Goal: Task Accomplishment & Management: Complete application form

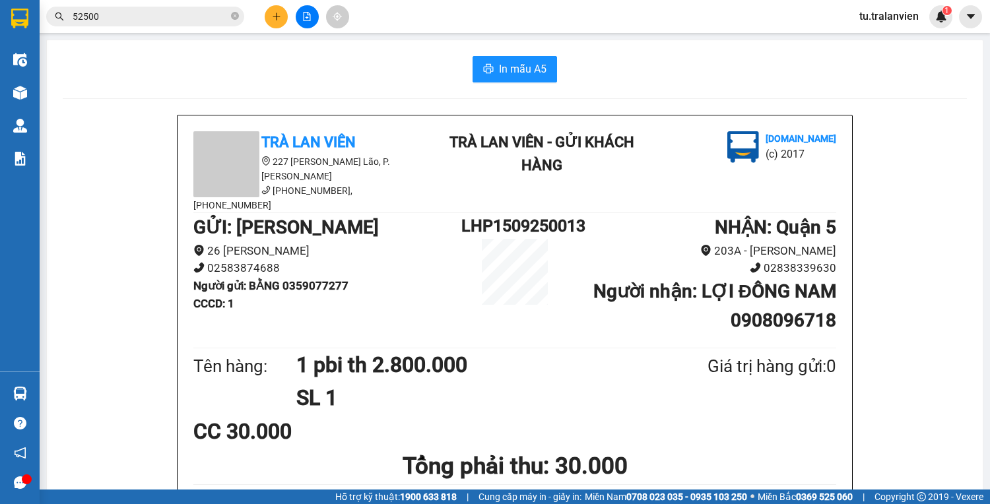
click at [281, 19] on icon "plus" at bounding box center [276, 16] width 9 height 9
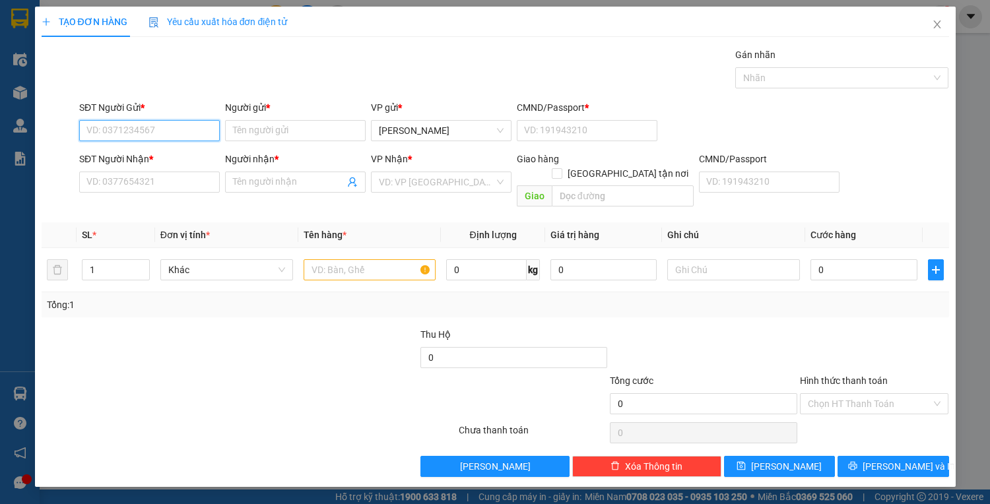
click at [184, 132] on input "SĐT Người Gửi *" at bounding box center [149, 130] width 141 height 21
click at [127, 132] on input "811118" at bounding box center [149, 130] width 141 height 21
type input "8"
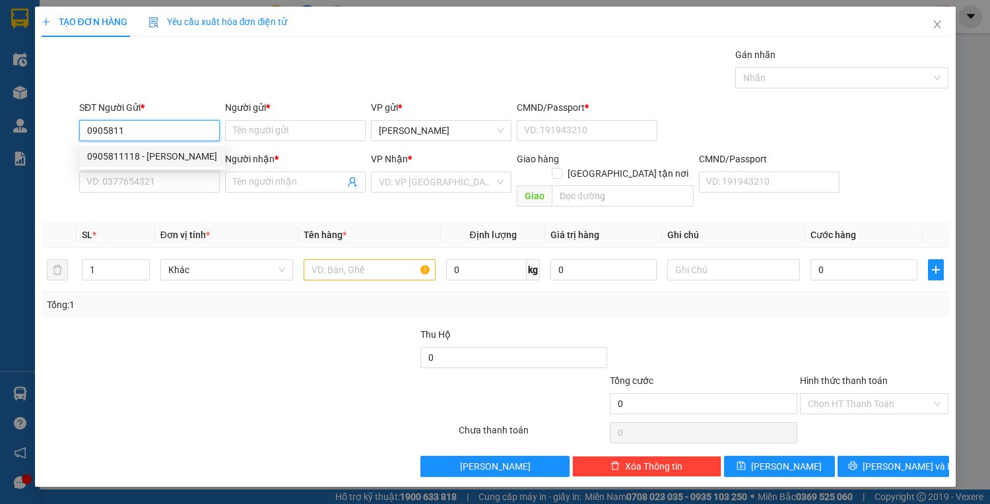
click at [173, 163] on div "0905811118 - [PERSON_NAME]" at bounding box center [152, 156] width 130 height 15
type input "0905811118"
type input "[PERSON_NAME]"
type input "056071001124"
type input "0967410485"
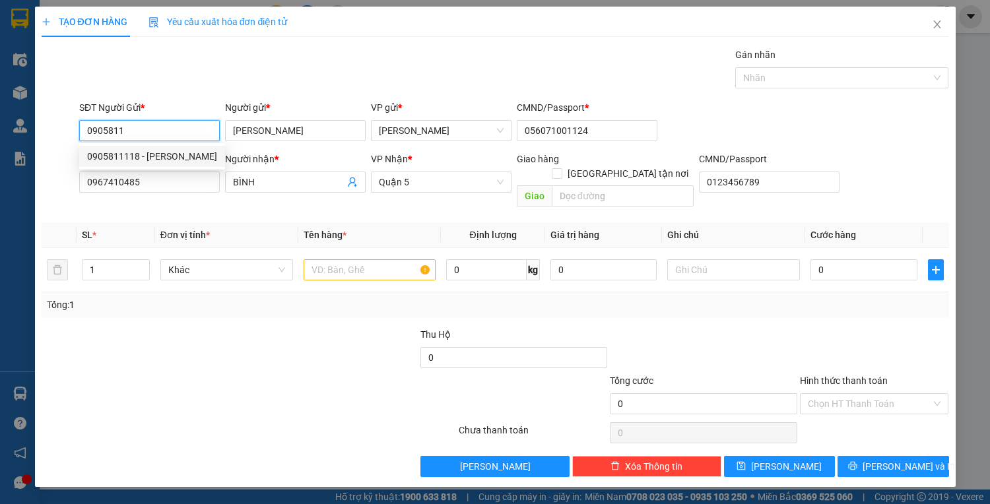
type input "BÌNH"
type input "0123456789"
type input "0905811118"
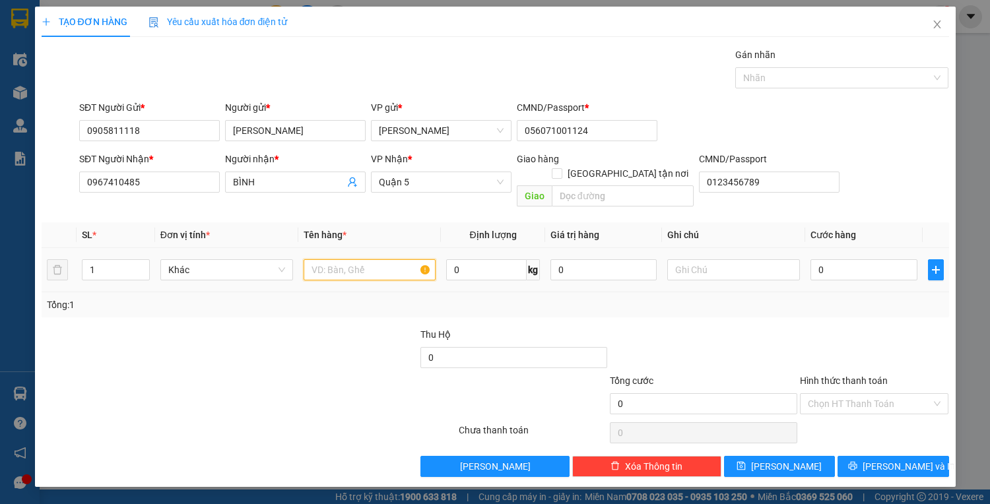
click at [343, 259] on input "text" at bounding box center [370, 269] width 133 height 21
type input "2 tx"
click at [835, 259] on input "0" at bounding box center [864, 269] width 106 height 21
type input "2"
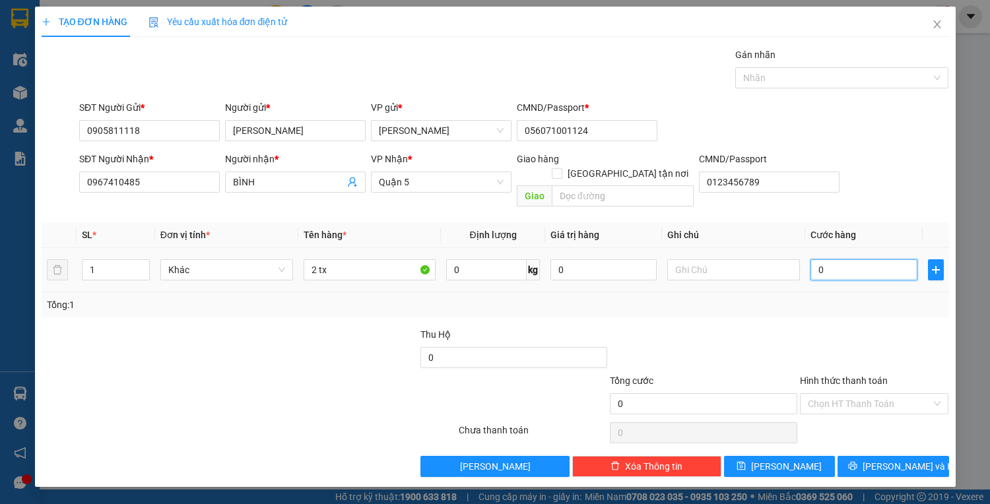
type input "2"
type input "20"
type input "200"
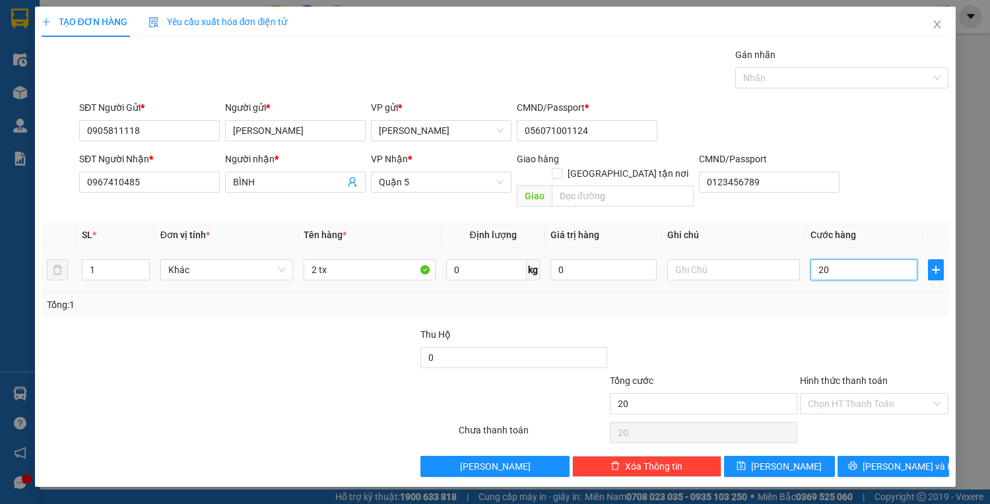
type input "200"
type input "200.000"
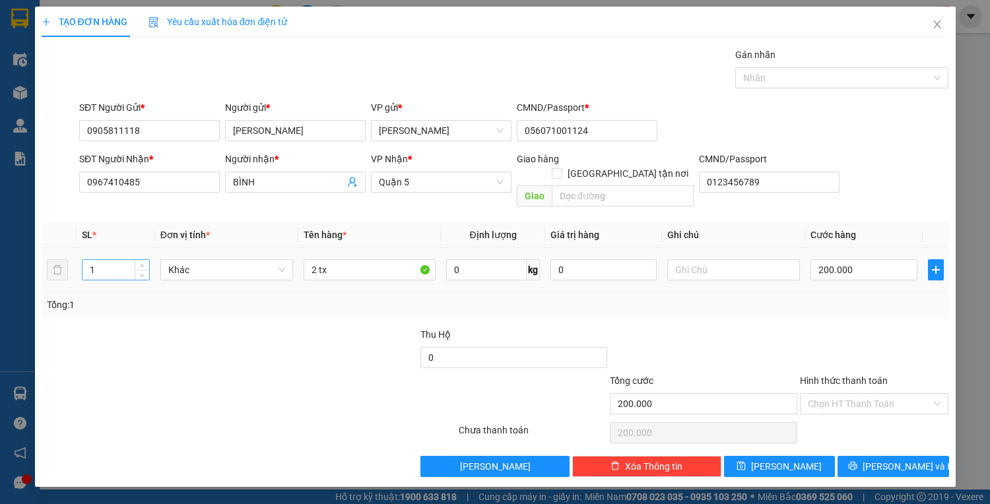
click at [109, 260] on input "1" at bounding box center [116, 270] width 66 height 20
type input "2"
click at [817, 394] on input "Hình thức thanh toán" at bounding box center [870, 404] width 124 height 20
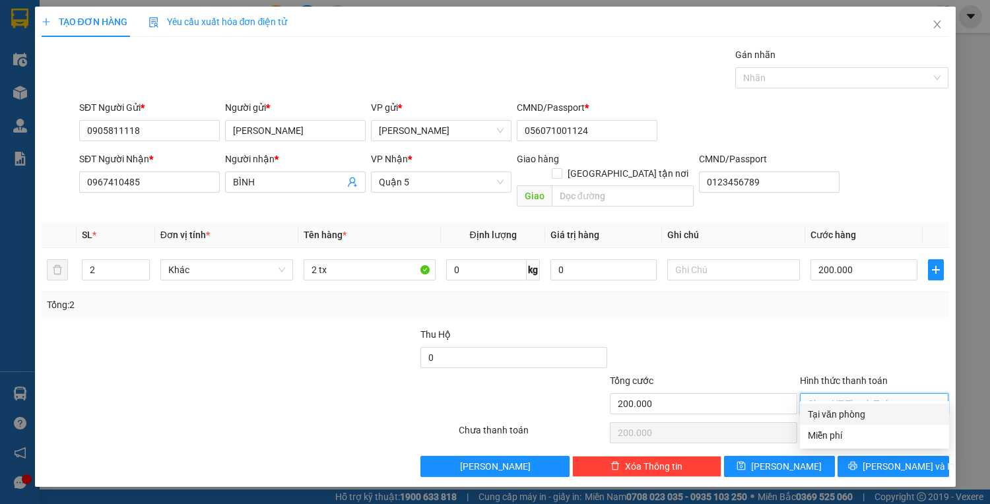
click at [823, 417] on div "Tại văn phòng" at bounding box center [874, 414] width 133 height 15
type input "0"
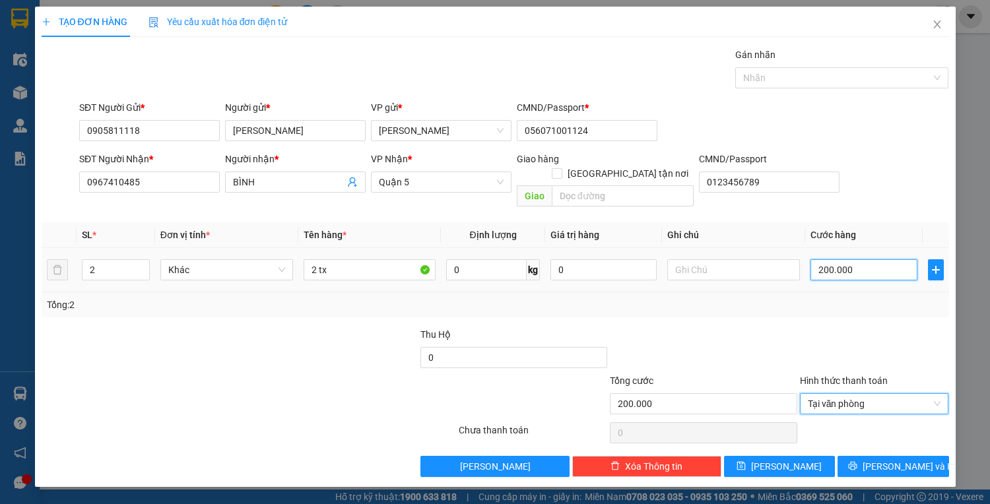
click at [831, 259] on input "200.000" at bounding box center [864, 269] width 106 height 21
type input "1"
type input "16"
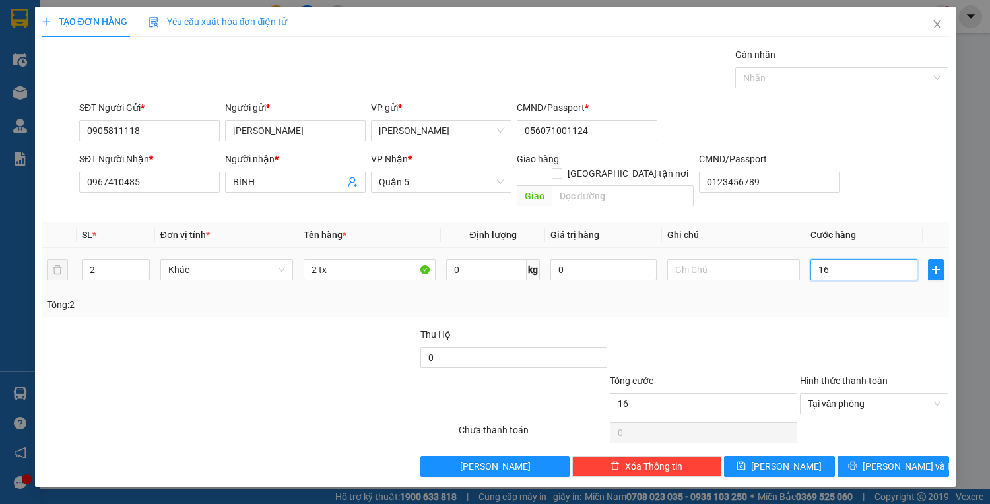
type input "160"
type input "160.000"
click at [878, 456] on button "[PERSON_NAME] và In" at bounding box center [893, 466] width 111 height 21
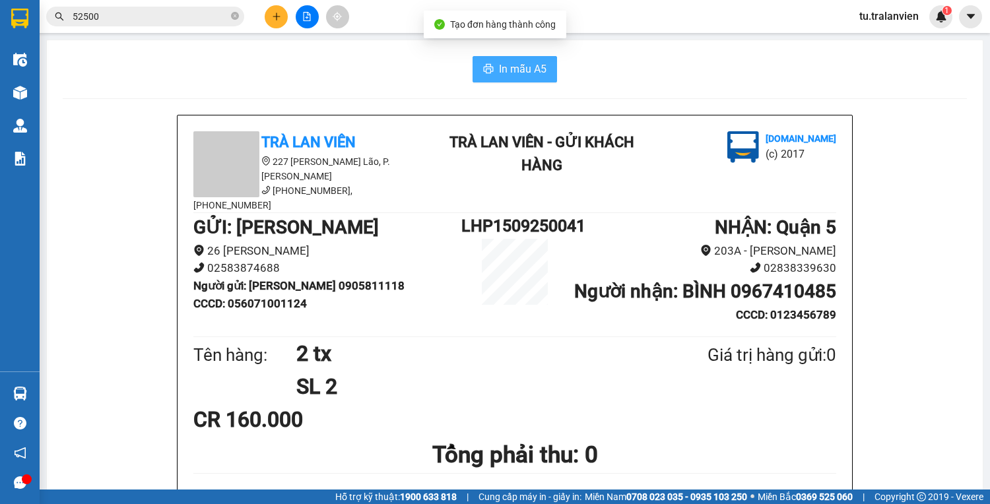
click at [502, 67] on span "In mẫu A5" at bounding box center [523, 69] width 48 height 17
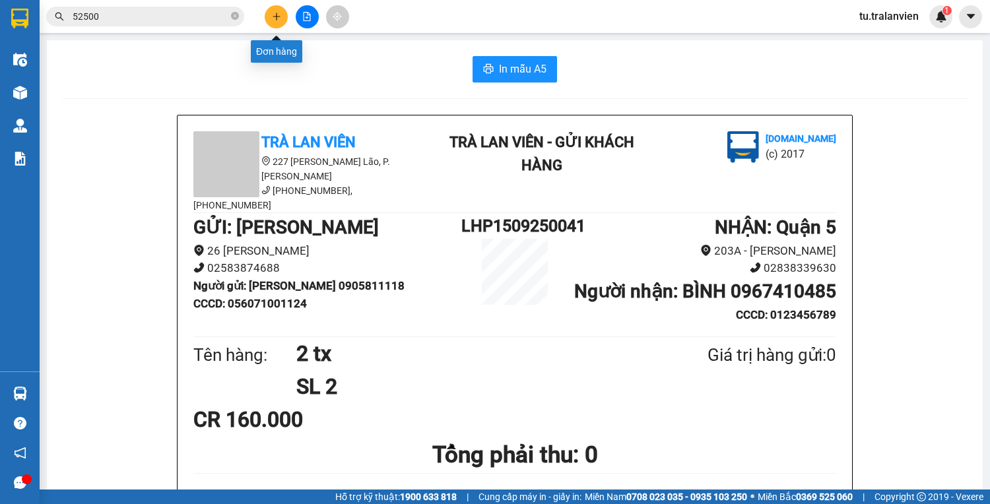
click at [269, 20] on button at bounding box center [276, 16] width 23 height 23
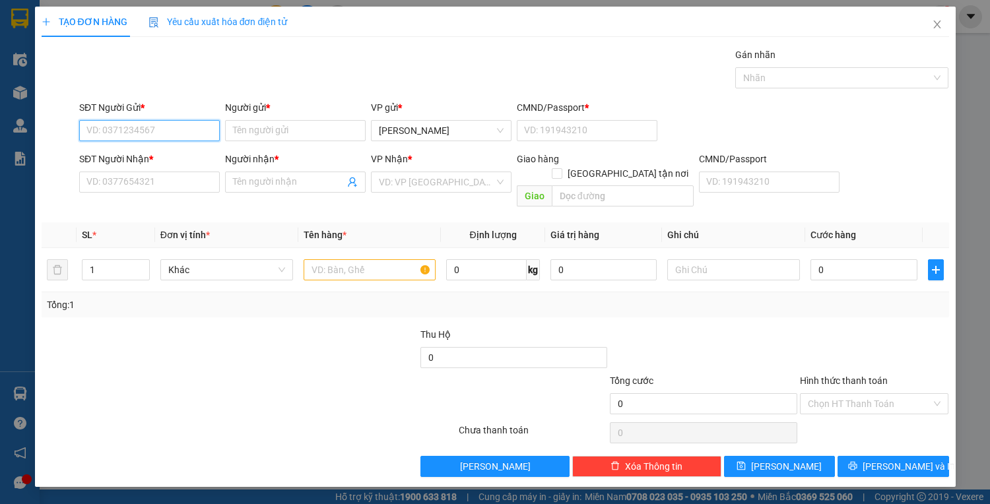
click at [181, 131] on input "SĐT Người Gửi *" at bounding box center [149, 130] width 141 height 21
type input "0905391840"
click at [174, 160] on div "0905391840 - ĐĂNG" at bounding box center [149, 156] width 125 height 15
type input "ĐĂNG"
type input "1"
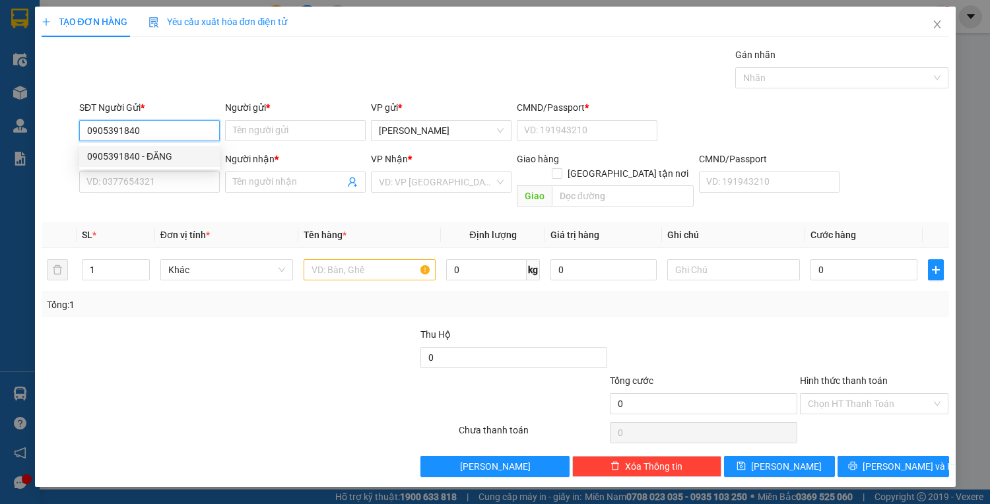
type input "0986655091"
type input "HÙNG"
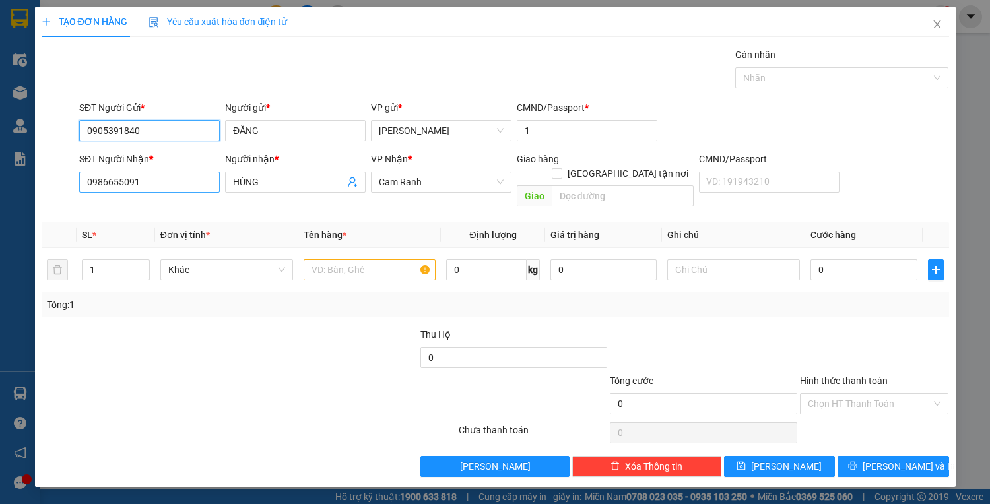
type input "0905391840"
click at [158, 182] on input "0986655091" at bounding box center [149, 182] width 141 height 21
type input "0903505606"
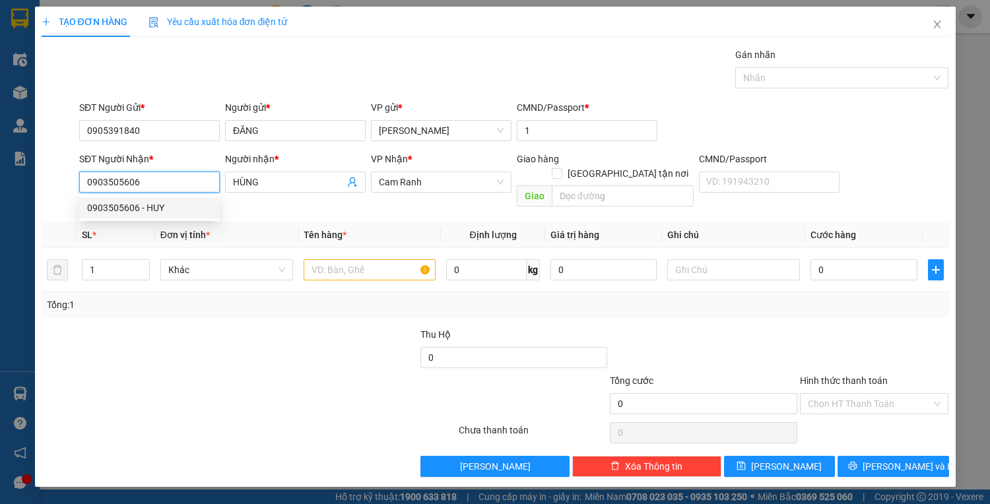
click at [161, 204] on div "0903505606 - HUY" at bounding box center [149, 208] width 125 height 15
type input "HUY"
type input "0903505606"
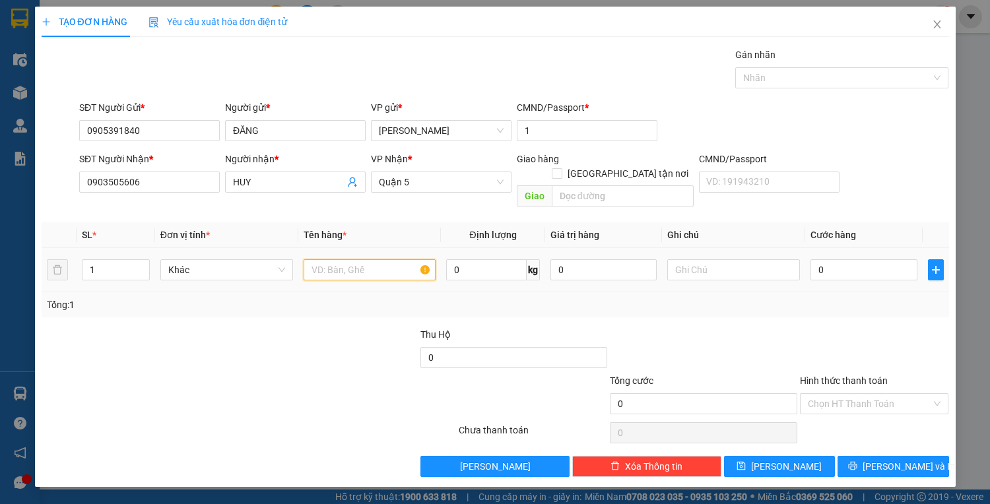
click at [345, 259] on input "text" at bounding box center [370, 269] width 133 height 21
type input "1 hộp vàng"
click at [867, 259] on input "0" at bounding box center [864, 269] width 106 height 21
type input "3"
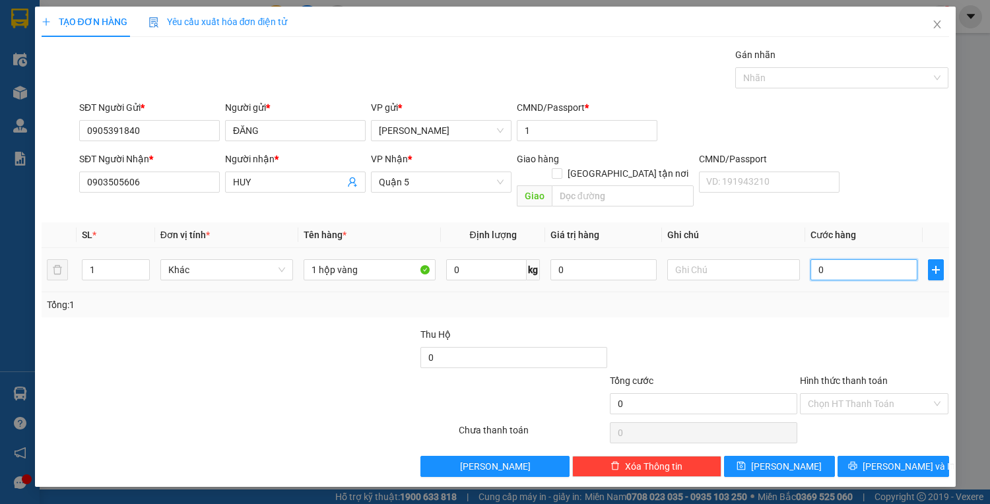
type input "3"
type input "30"
type input "30.000"
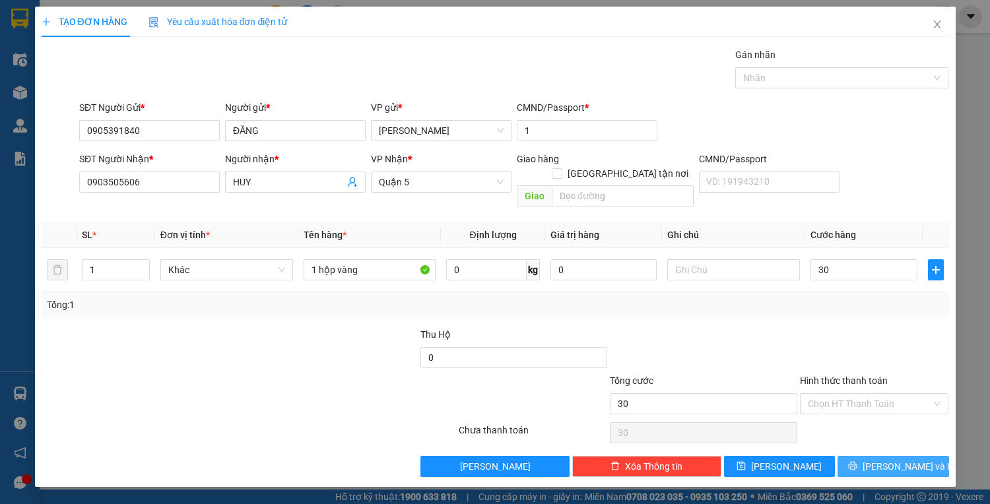
type input "30.000"
click at [885, 456] on button "[PERSON_NAME] và In" at bounding box center [893, 466] width 111 height 21
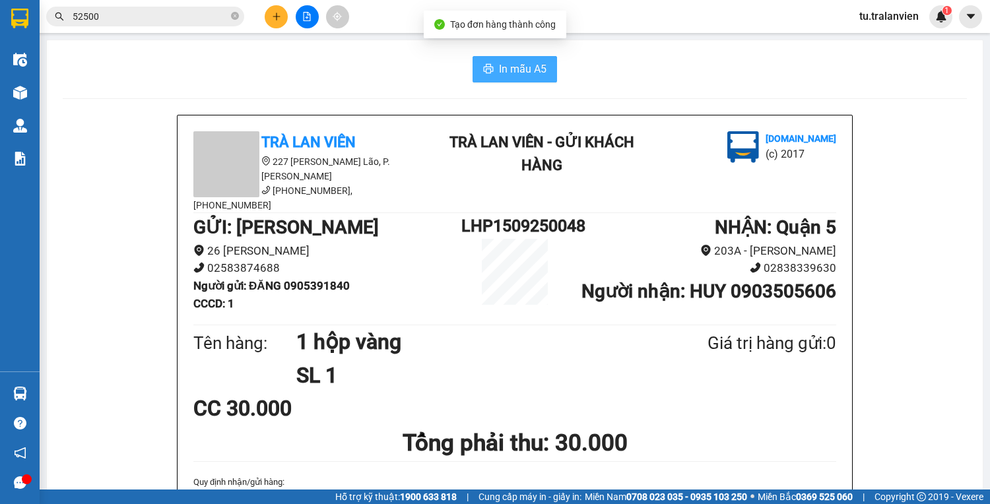
click at [520, 74] on span "In mẫu A5" at bounding box center [523, 69] width 48 height 17
click at [280, 17] on icon "plus" at bounding box center [276, 16] width 9 height 9
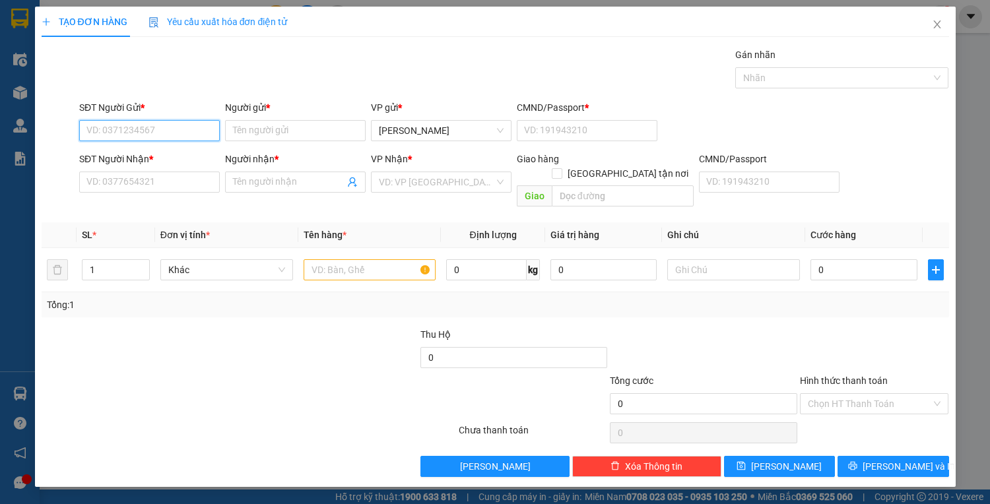
click at [153, 133] on input "SĐT Người Gửi *" at bounding box center [149, 130] width 141 height 21
type input "0706613666"
click at [169, 161] on div "0706613666 - THUẬN" at bounding box center [149, 156] width 125 height 15
type input "THUẬN"
type input "1"
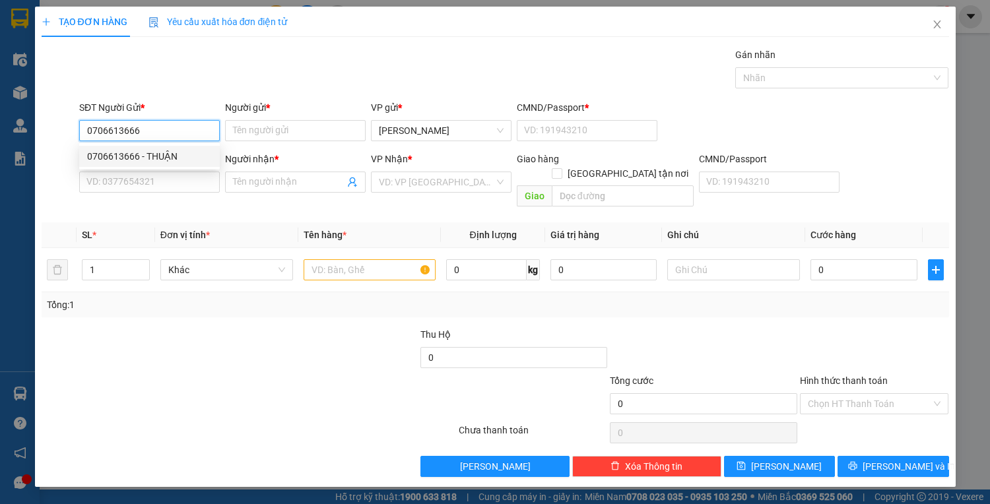
type input "0907093417"
type input "nhã"
type input "0706613666"
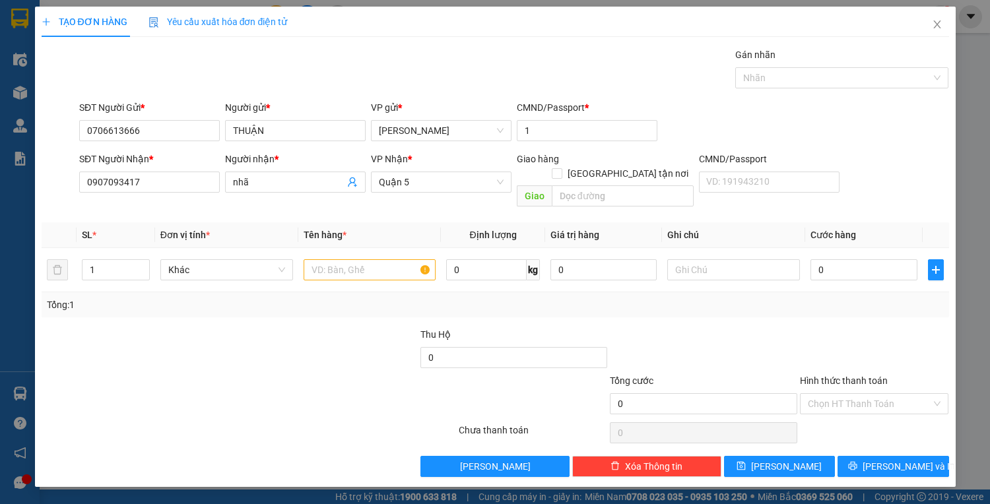
click at [168, 192] on div "SĐT Người Nhận * 0907093417" at bounding box center [149, 175] width 141 height 46
click at [164, 182] on input "0907093417" at bounding box center [149, 182] width 141 height 21
click at [243, 184] on input "nhã" at bounding box center [289, 182] width 112 height 15
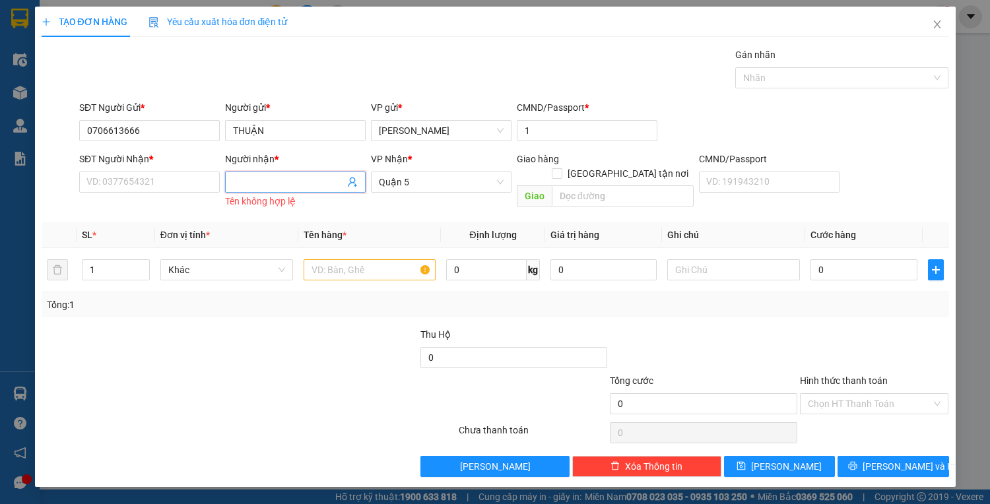
type input "d"
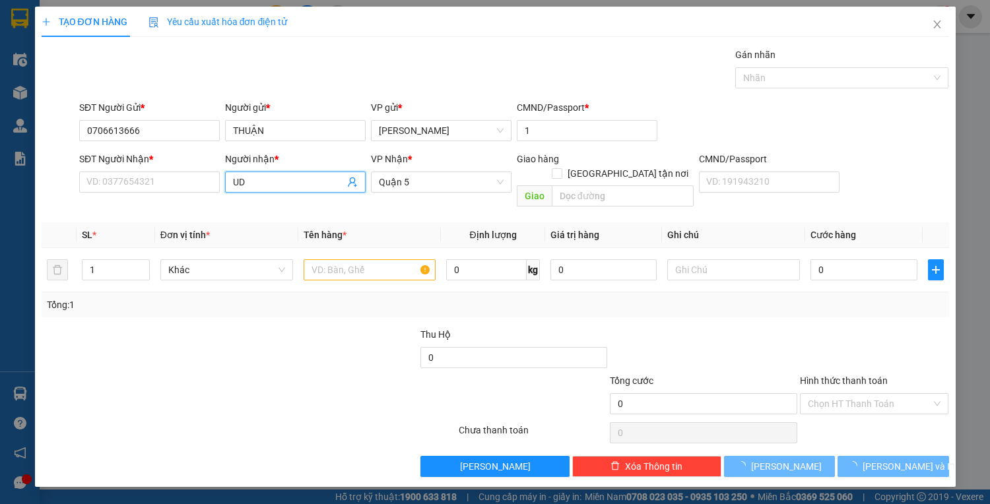
type input "U"
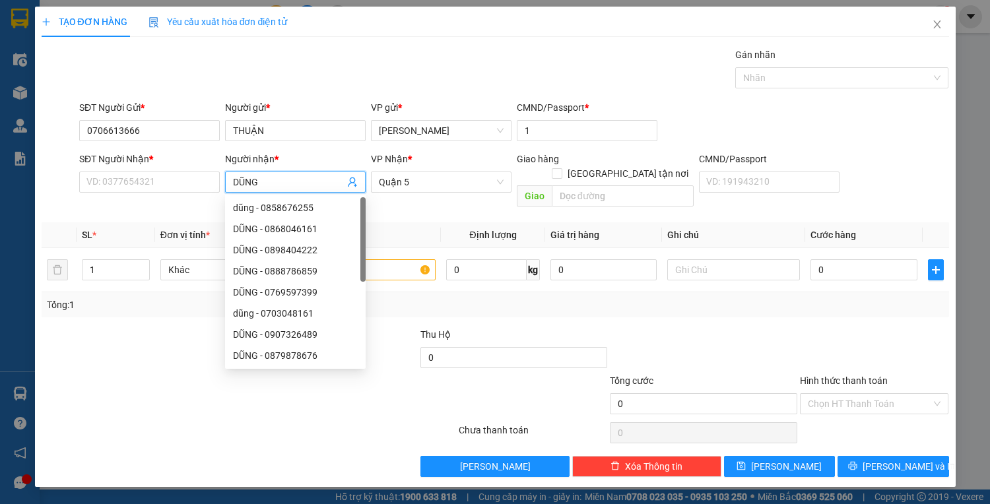
type input "DŨNG"
click at [130, 164] on div "SĐT Người Nhận *" at bounding box center [149, 159] width 141 height 15
click at [130, 172] on input "SĐT Người Nhận *" at bounding box center [149, 182] width 141 height 21
click at [143, 174] on input "SĐT Người Nhận *" at bounding box center [149, 182] width 141 height 21
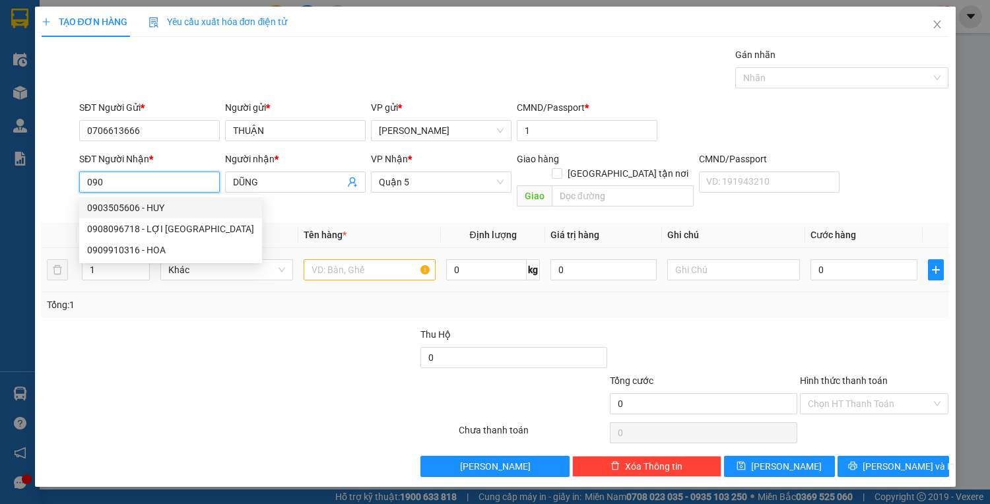
type input "090"
click at [364, 259] on input "text" at bounding box center [370, 269] width 133 height 21
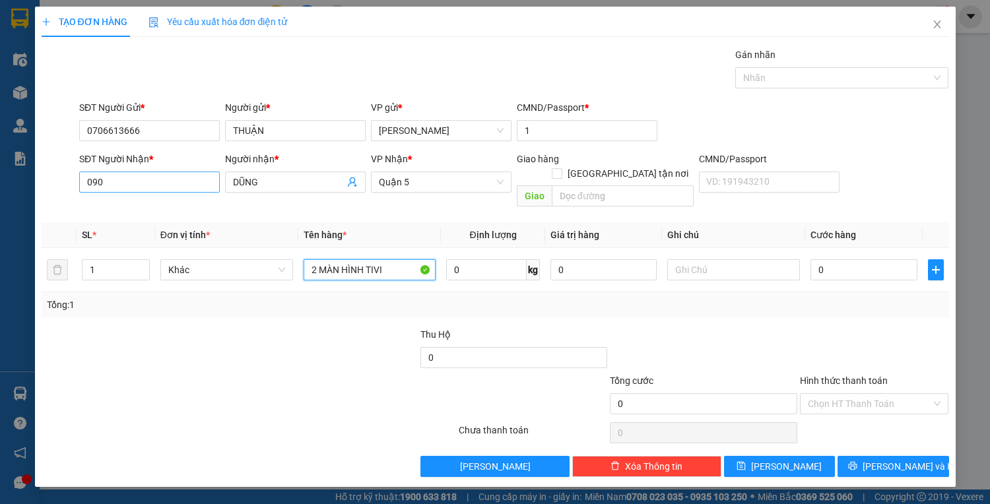
type input "2 MÀN HÌNH TIVI"
click at [208, 188] on input "090" at bounding box center [149, 182] width 141 height 21
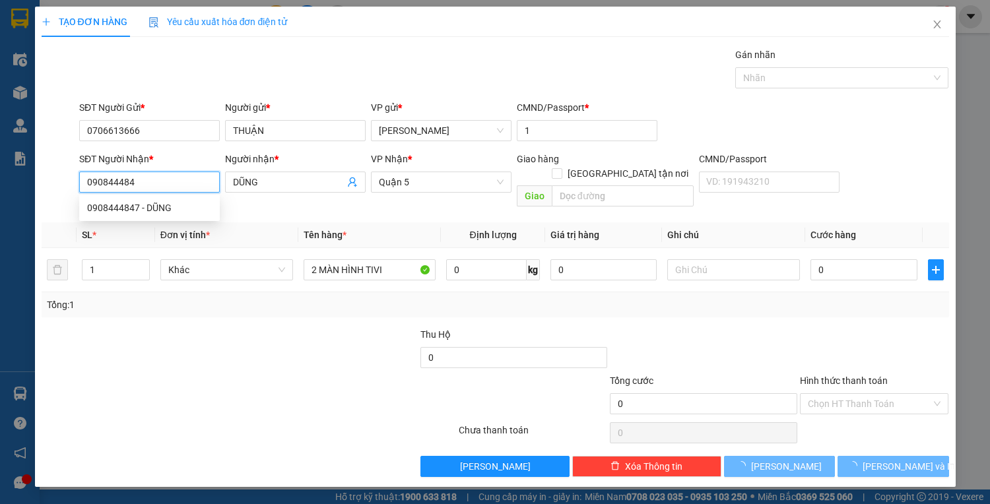
type input "0908444847"
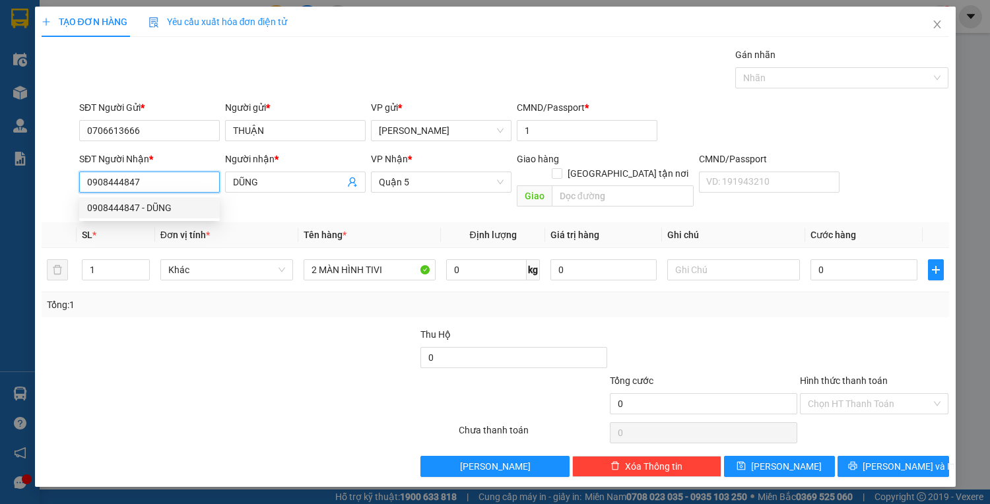
click at [186, 208] on div "0908444847 - DŨNG" at bounding box center [149, 208] width 125 height 15
type input "DŨNG"
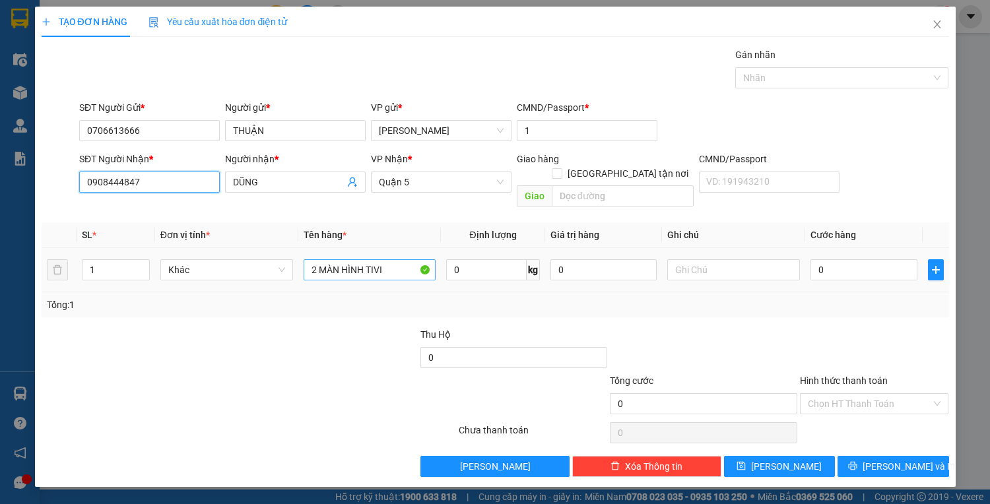
type input "0908444847"
click at [386, 259] on input "2 MÀN HÌNH TIVI" at bounding box center [370, 269] width 133 height 21
click at [388, 259] on input "2 MÀN HÌNH TIVI" at bounding box center [370, 269] width 133 height 21
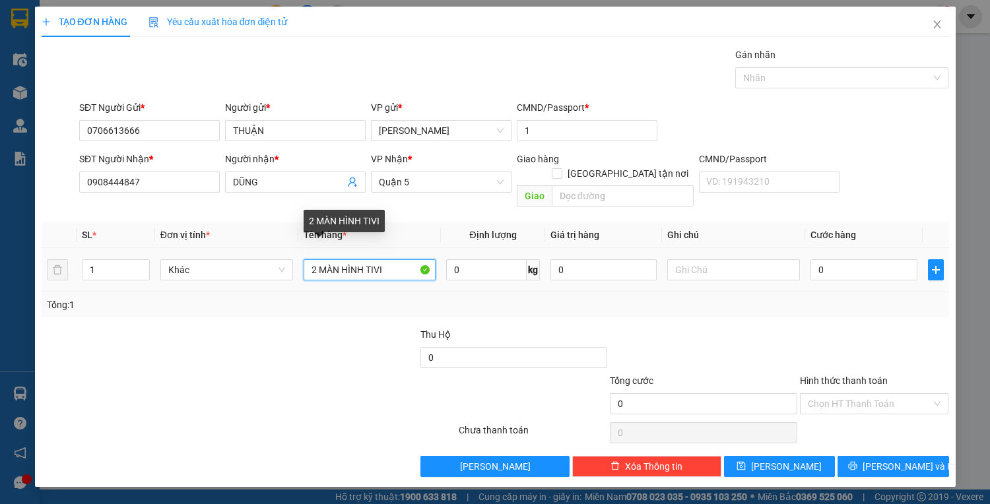
click at [388, 259] on input "2 MÀN HÌNH TIVI" at bounding box center [370, 269] width 133 height 21
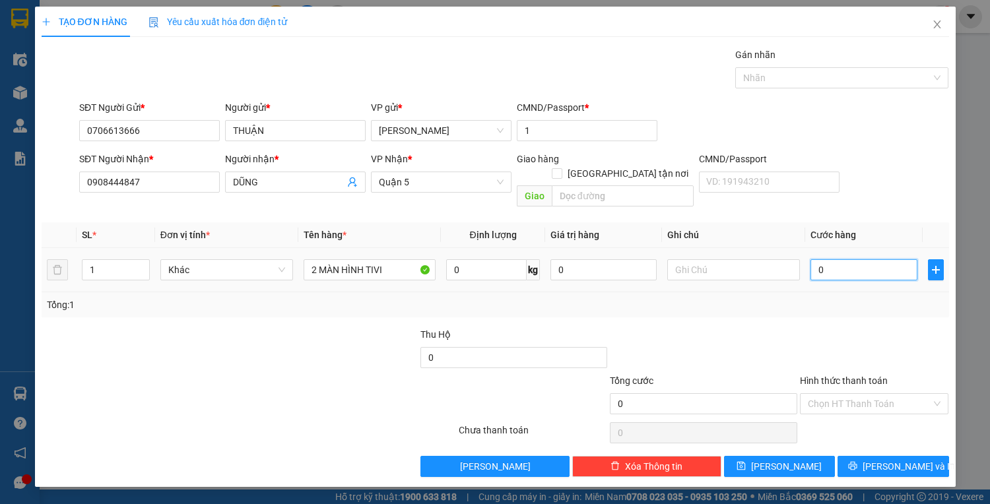
click at [821, 259] on input "0" at bounding box center [864, 269] width 106 height 21
type input "5"
type input "50"
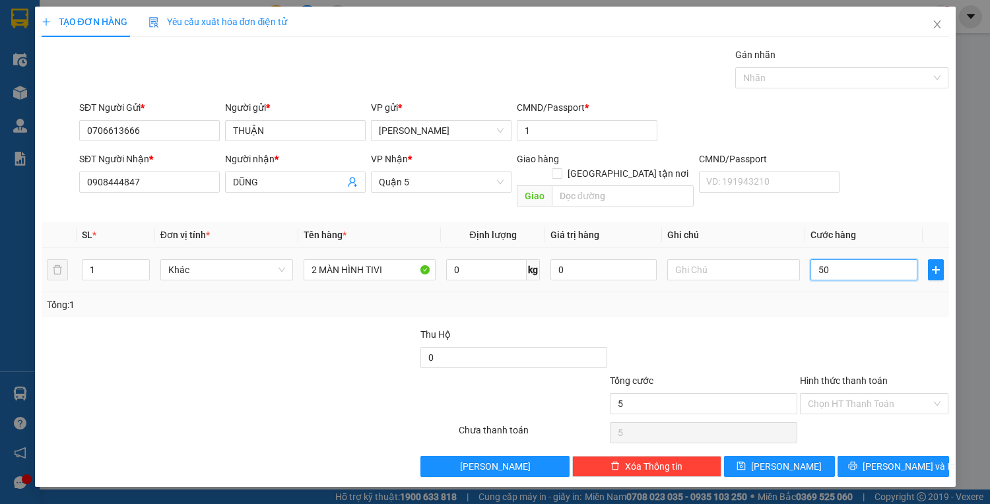
type input "50"
type input "500"
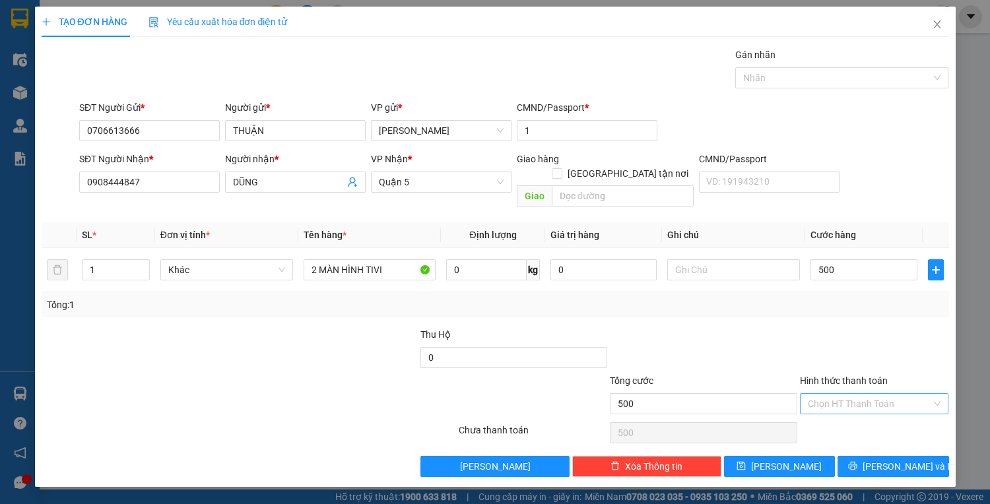
type input "500.000"
click at [906, 394] on input "Hình thức thanh toán" at bounding box center [870, 404] width 124 height 20
click at [895, 411] on div "Tại văn phòng" at bounding box center [874, 414] width 133 height 15
type input "0"
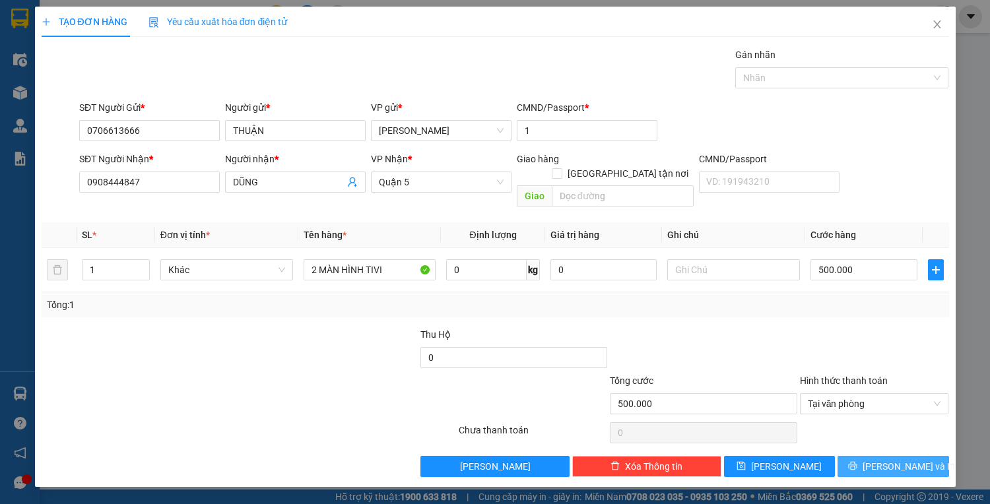
click at [906, 459] on span "[PERSON_NAME] và In" at bounding box center [909, 466] width 92 height 15
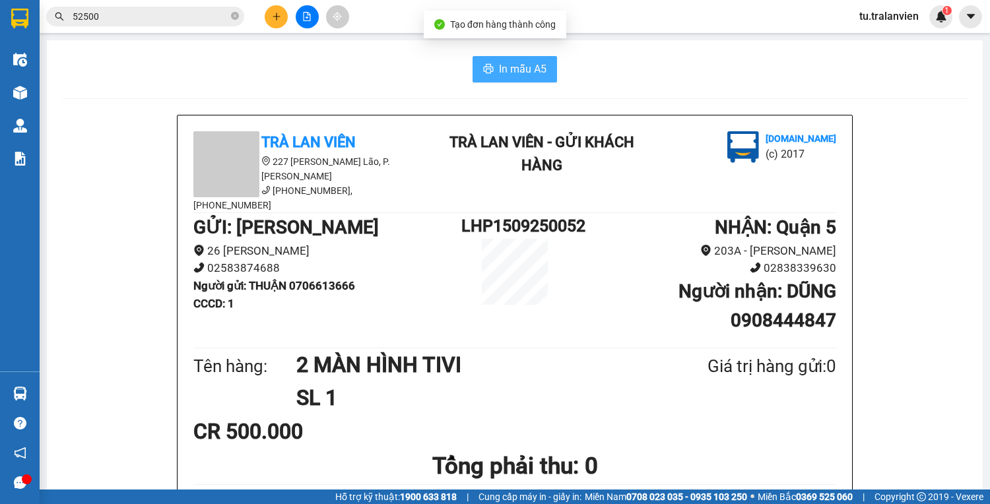
click at [507, 71] on span "In mẫu A5" at bounding box center [523, 69] width 48 height 17
